Goal: Task Accomplishment & Management: Manage account settings

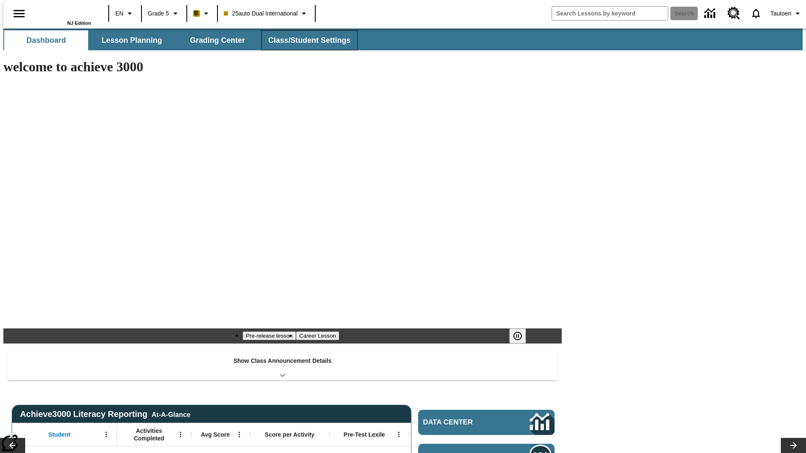
click at [305, 40] on span "Class/Student Settings" at bounding box center [309, 41] width 82 height 10
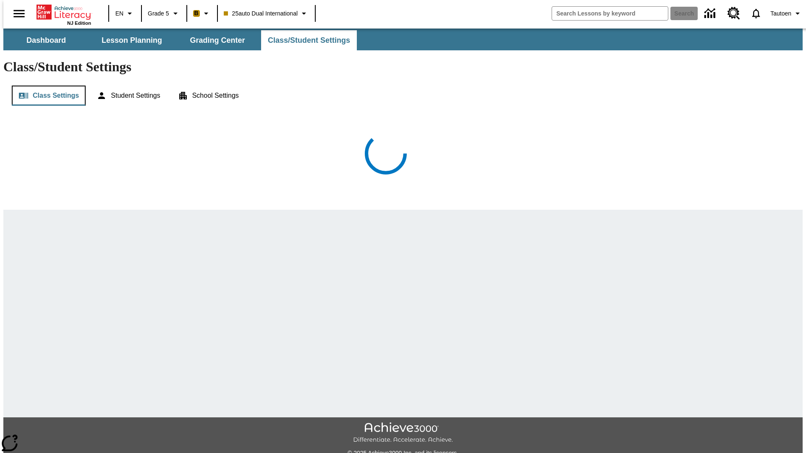
click at [45, 86] on button "Class Settings" at bounding box center [49, 96] width 74 height 20
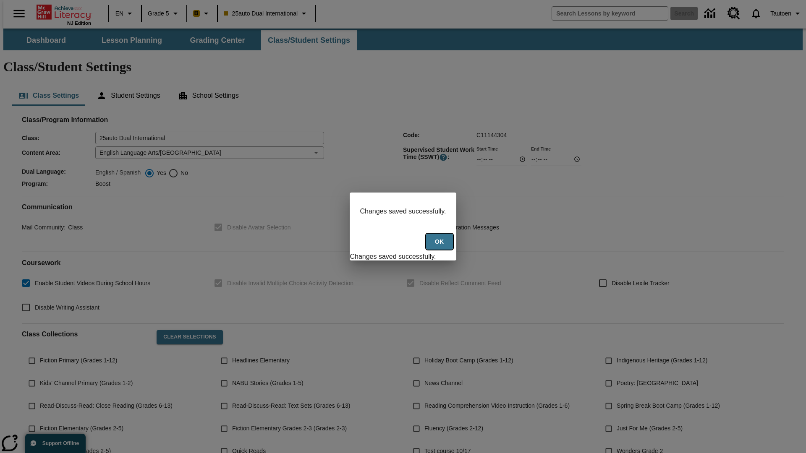
click at [440, 246] on button "Ok" at bounding box center [439, 242] width 27 height 16
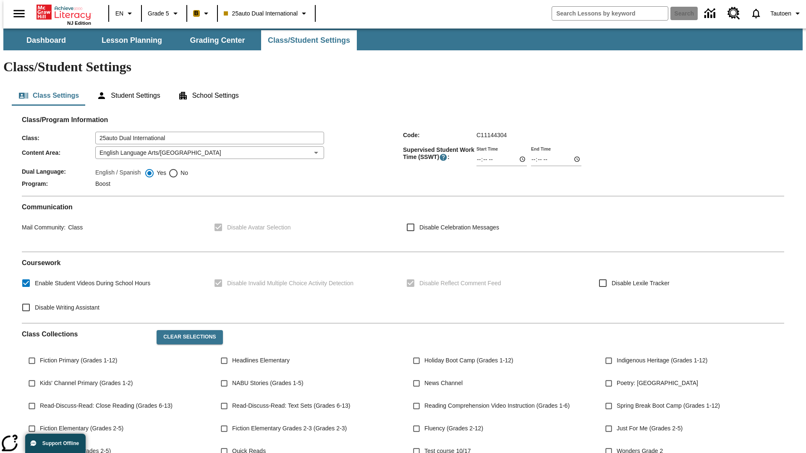
scroll to position [123, 0]
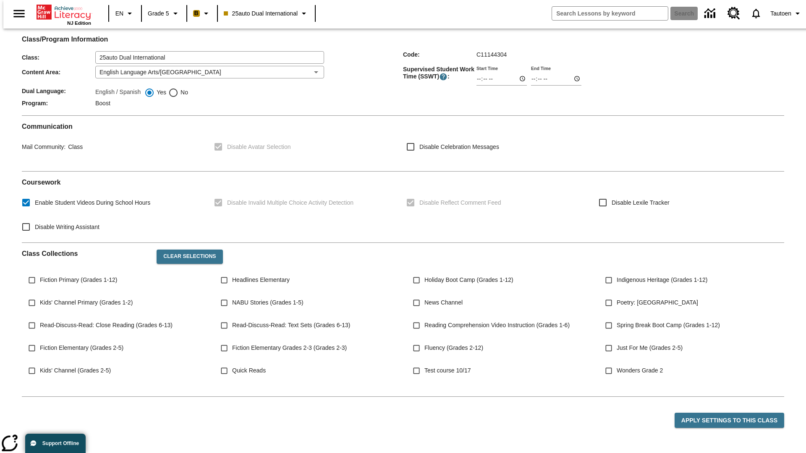
click at [45, 25] on button "Class Settings" at bounding box center [49, 15] width 74 height 20
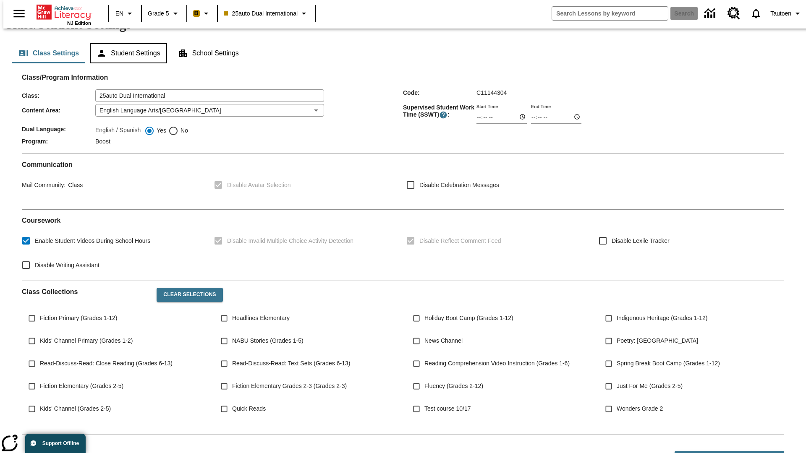
click at [125, 63] on button "Student Settings" at bounding box center [128, 53] width 77 height 20
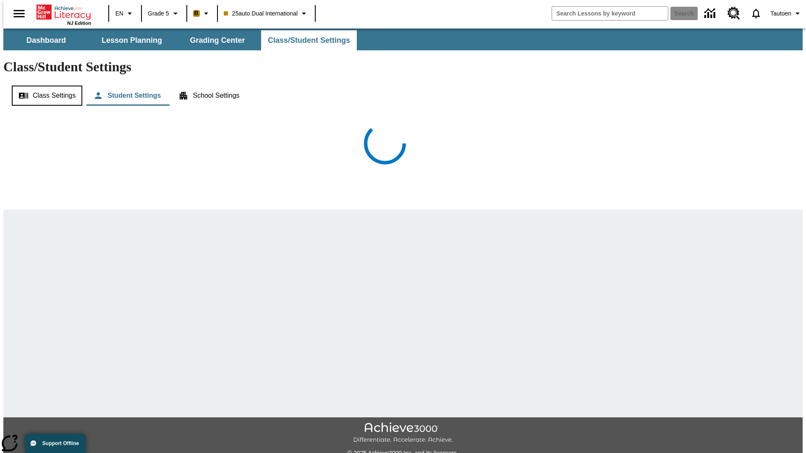
click at [43, 86] on button "Class Settings" at bounding box center [47, 96] width 71 height 20
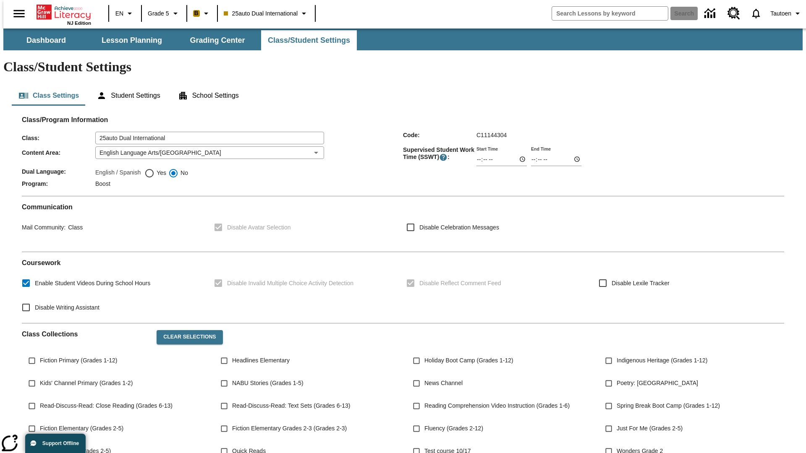
scroll to position [123, 0]
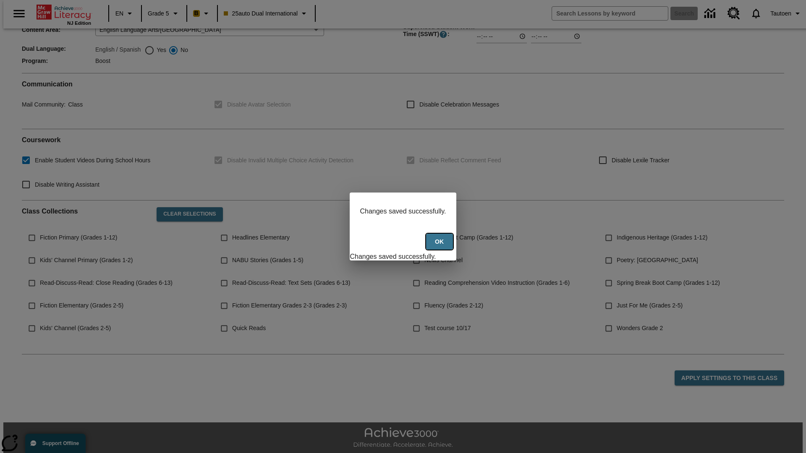
click at [440, 246] on button "Ok" at bounding box center [439, 242] width 27 height 16
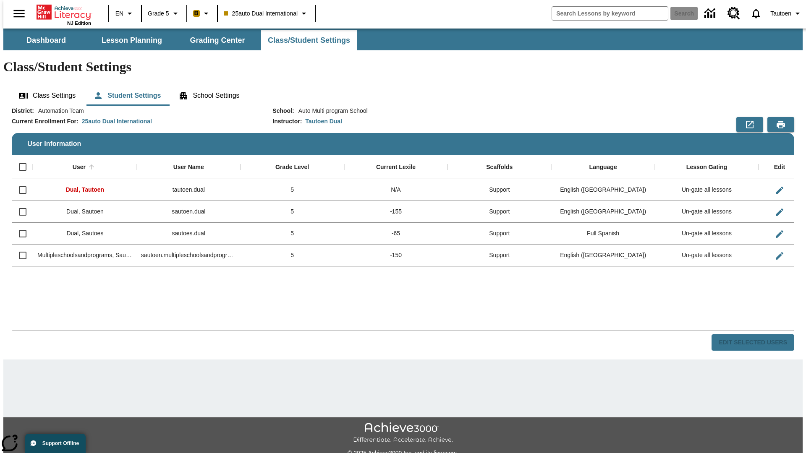
scroll to position [18, 0]
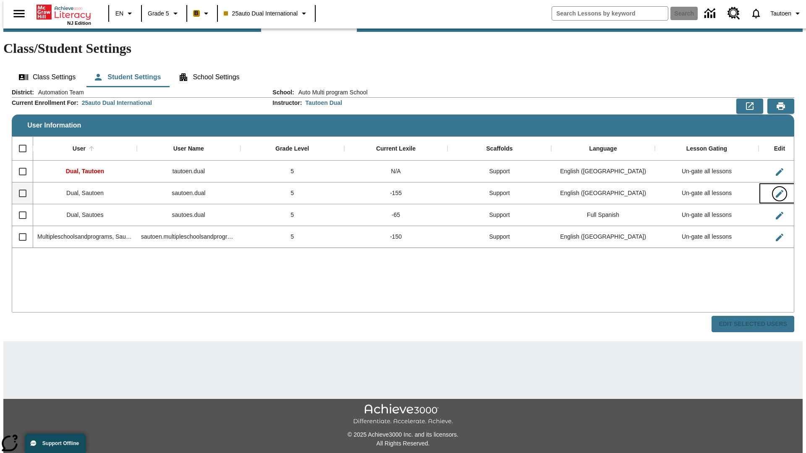
click at [776, 190] on icon "Edit User" at bounding box center [780, 194] width 8 height 8
